Goal: Navigation & Orientation: Find specific page/section

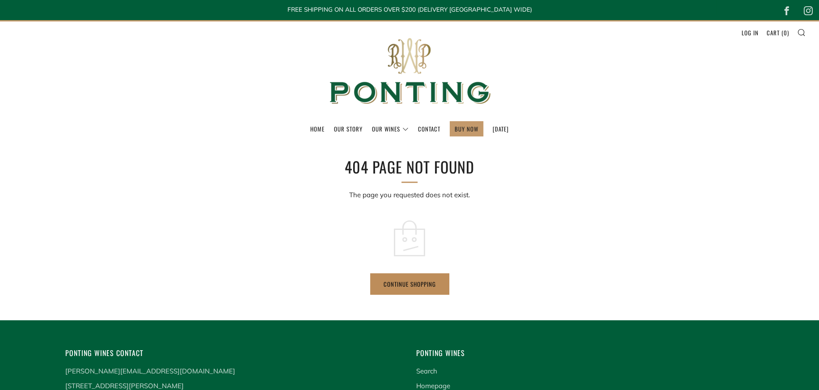
click at [425, 288] on link "Continue shopping" at bounding box center [409, 283] width 79 height 21
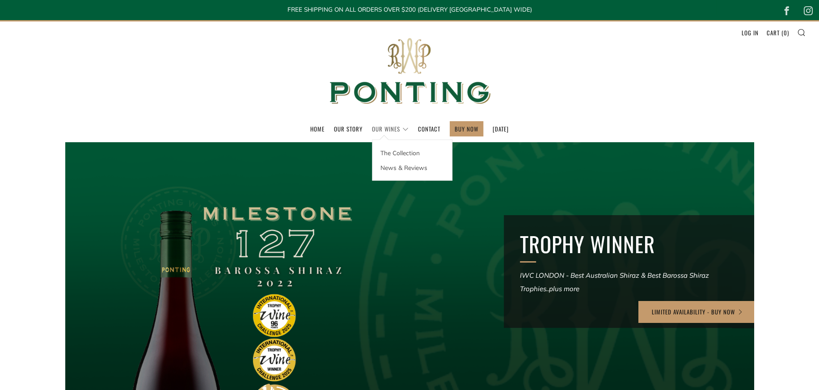
click at [380, 131] on link "Our Wines" at bounding box center [390, 129] width 37 height 14
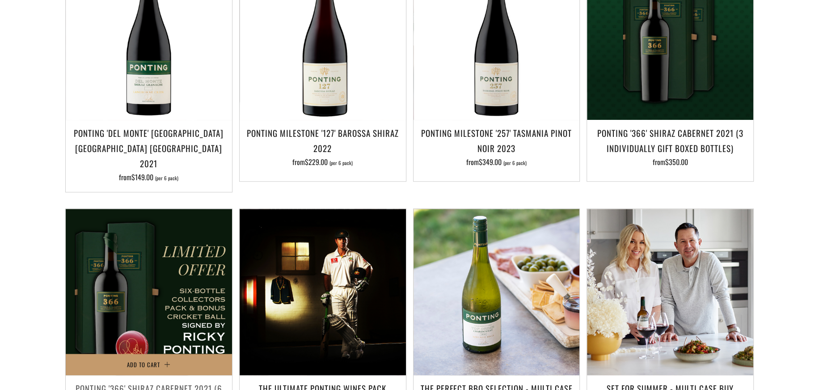
scroll to position [723, 0]
